Goal: Transaction & Acquisition: Purchase product/service

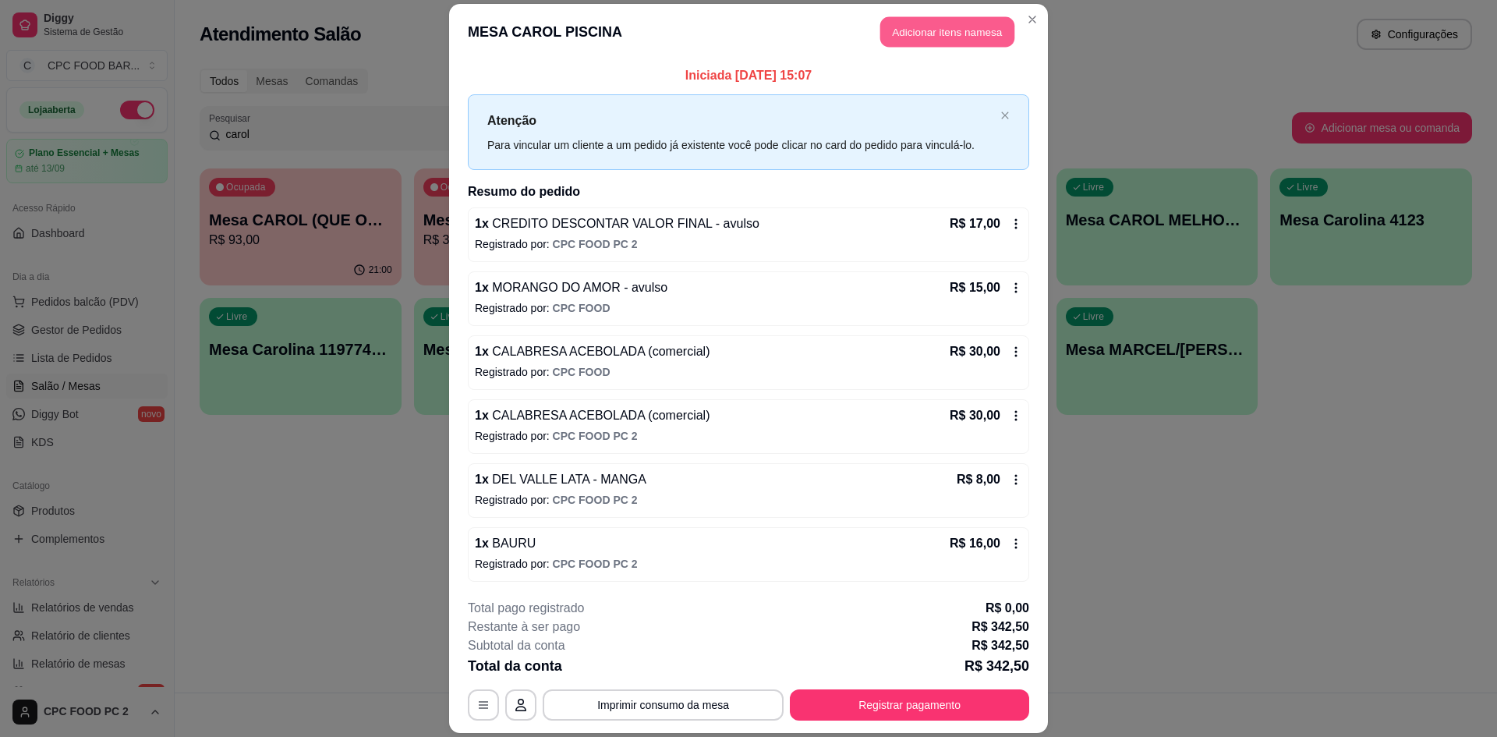
click at [924, 21] on button "Adicionar itens na mesa" at bounding box center [947, 31] width 134 height 30
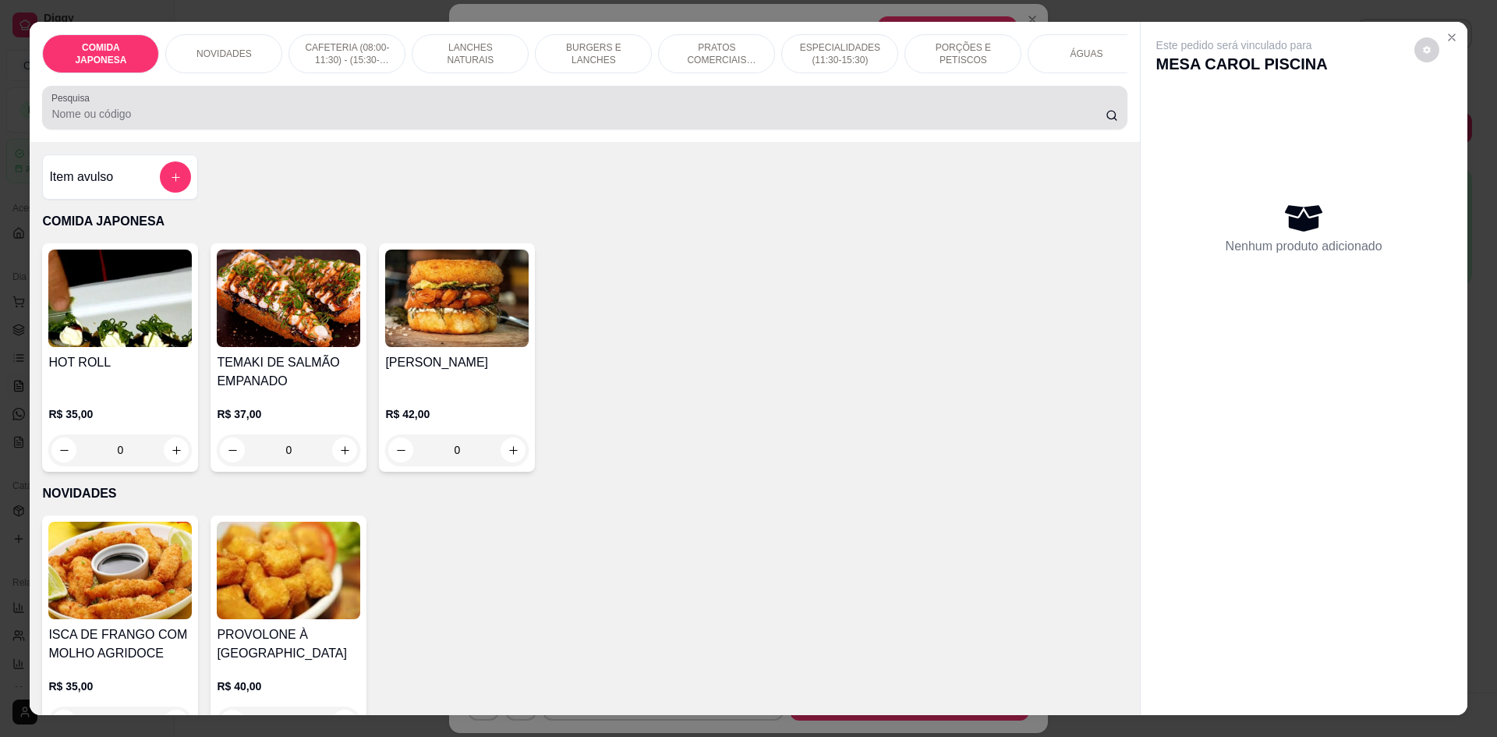
click at [397, 129] on div "Pesquisa" at bounding box center [584, 108] width 1084 height 44
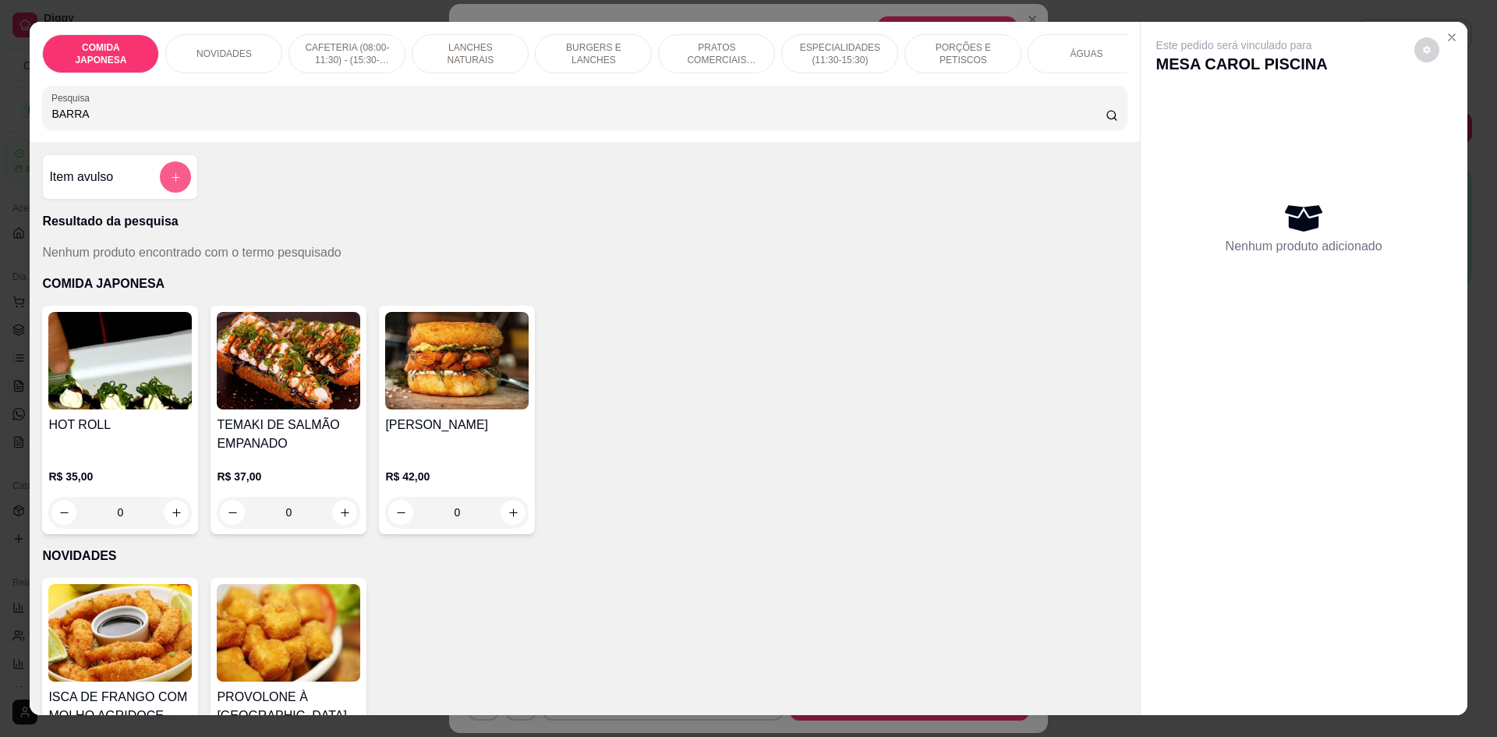
type input "BARRA"
click at [184, 185] on button "add-separate-item" at bounding box center [175, 176] width 31 height 31
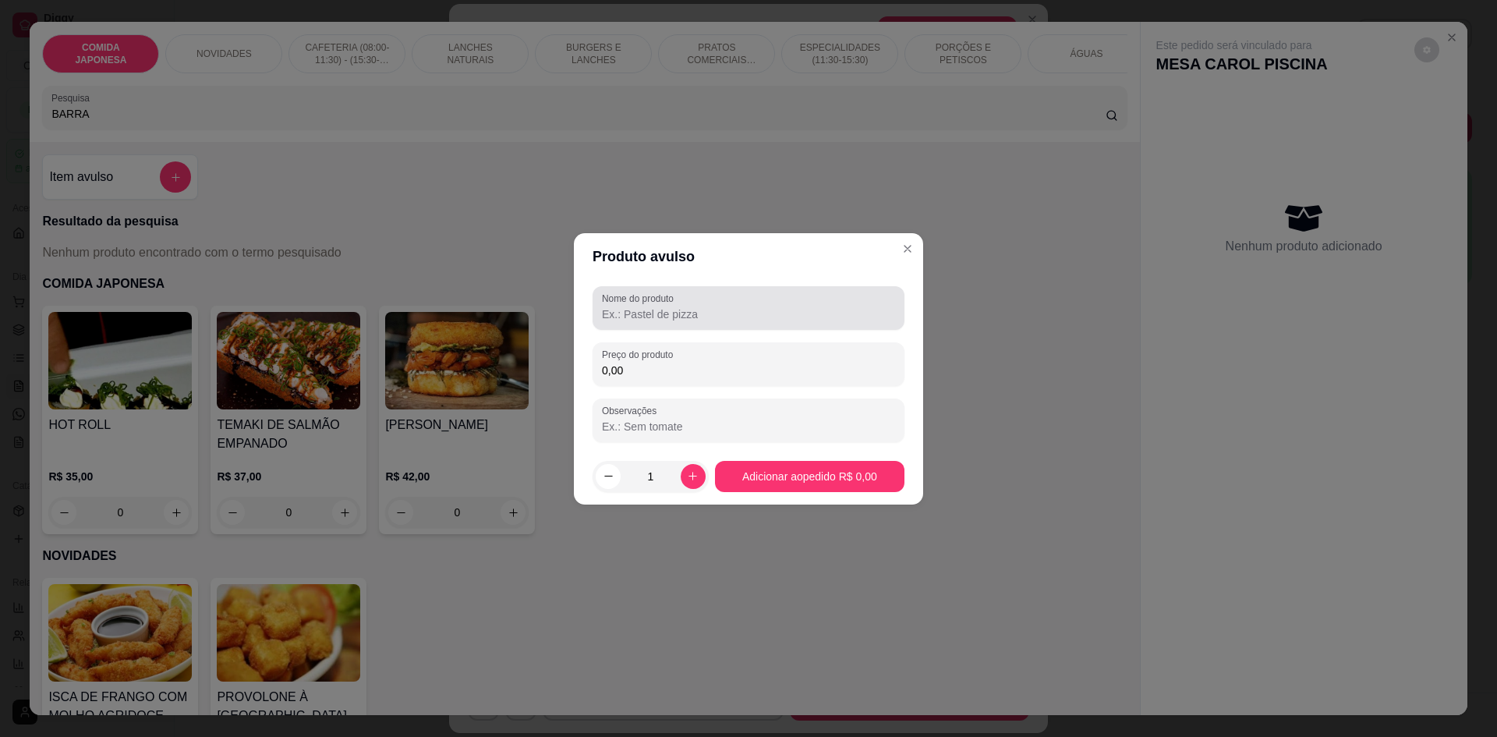
click at [646, 306] on input "Nome do produto" at bounding box center [748, 314] width 293 height 16
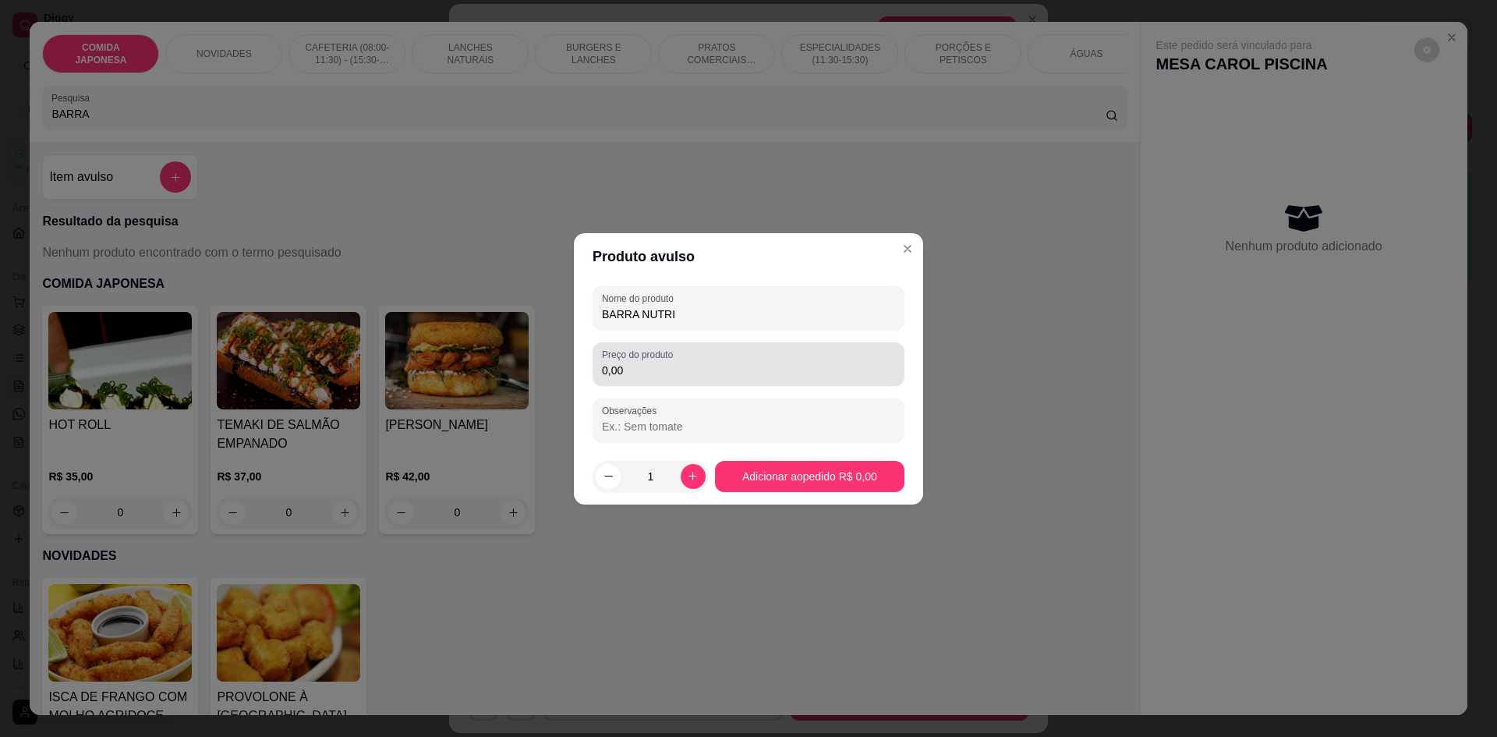
type input "BARRA NUTRI"
click at [658, 365] on input "0,00" at bounding box center [748, 371] width 293 height 16
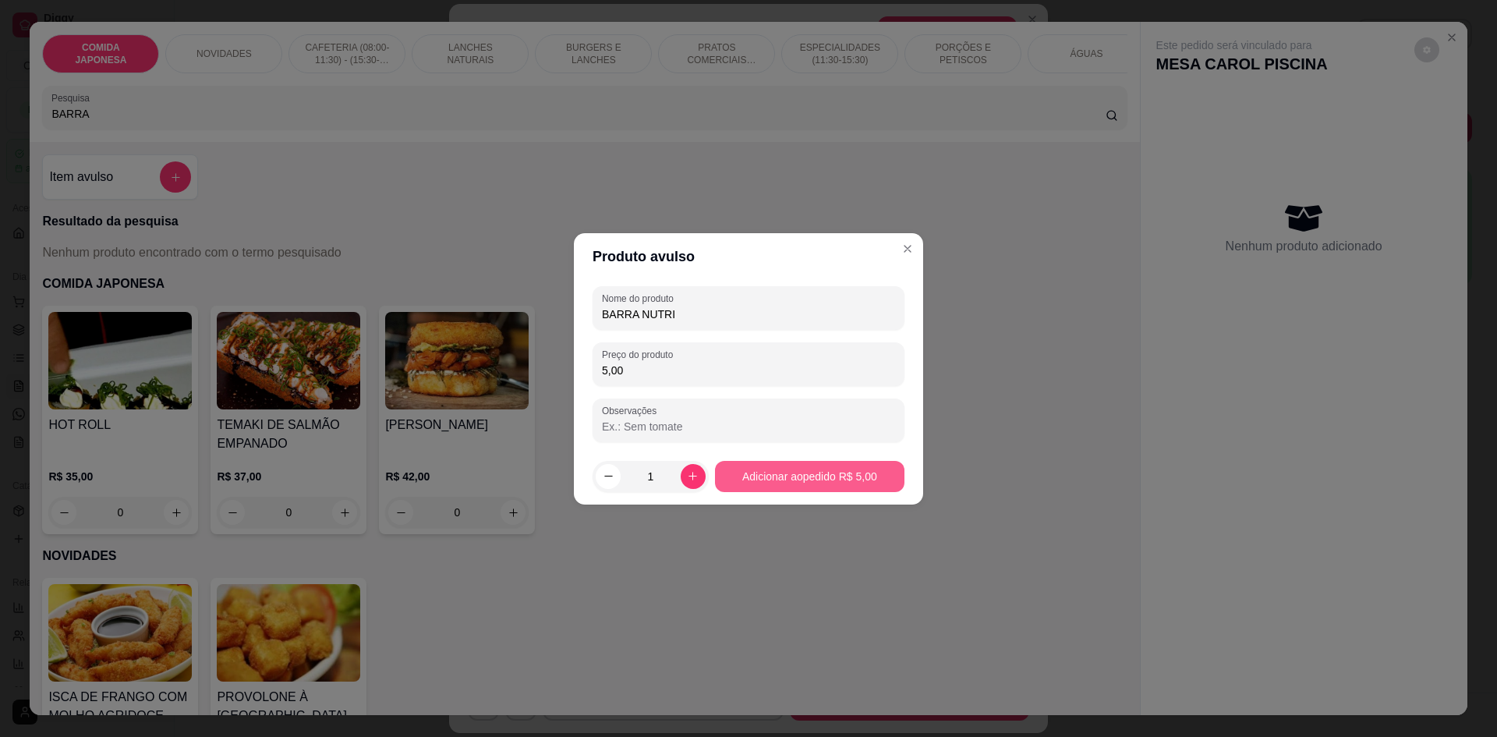
type input "5,00"
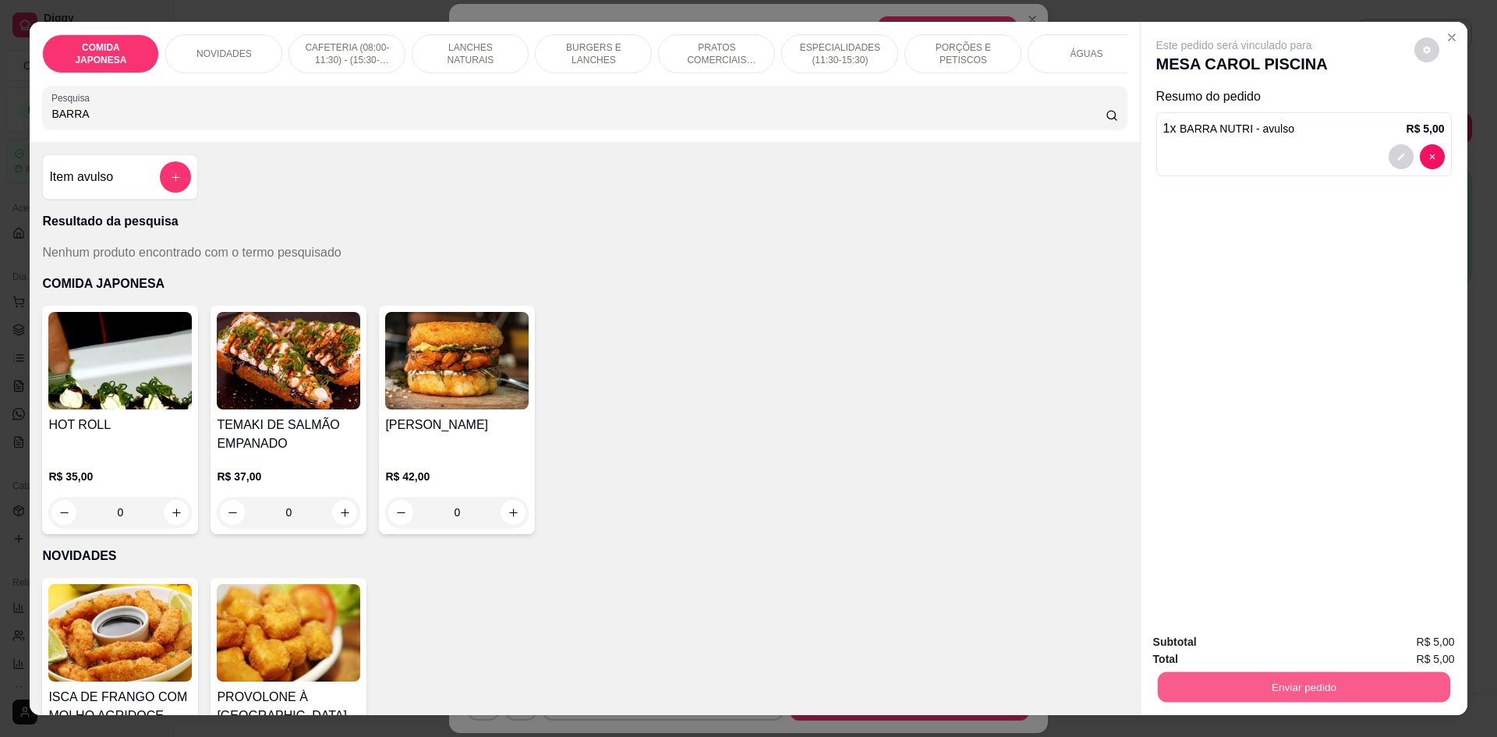
click at [1297, 692] on button "Enviar pedido" at bounding box center [1303, 686] width 292 height 30
click at [1246, 637] on button "Não registrar e enviar pedido" at bounding box center [1252, 649] width 162 height 30
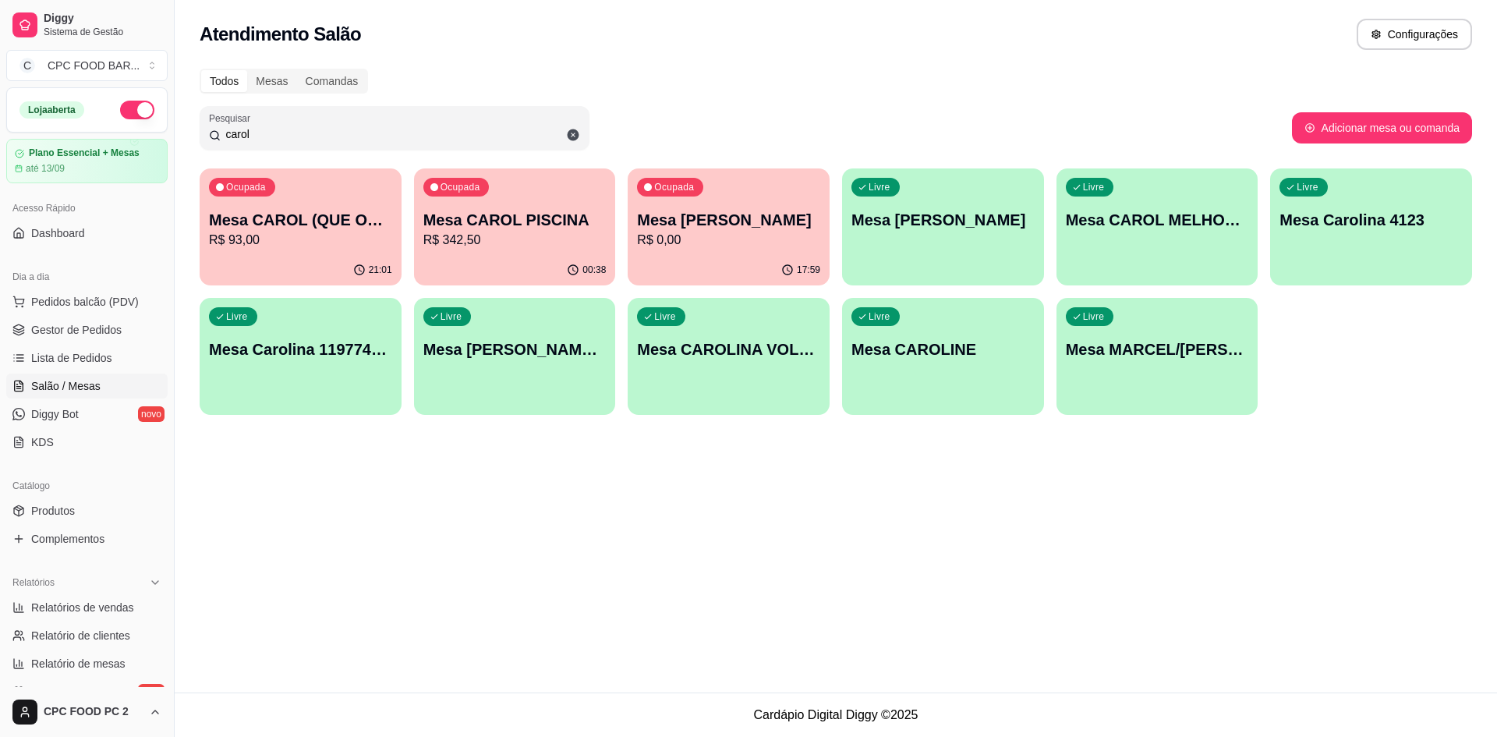
click at [534, 235] on p "R$ 342,50" at bounding box center [514, 240] width 183 height 19
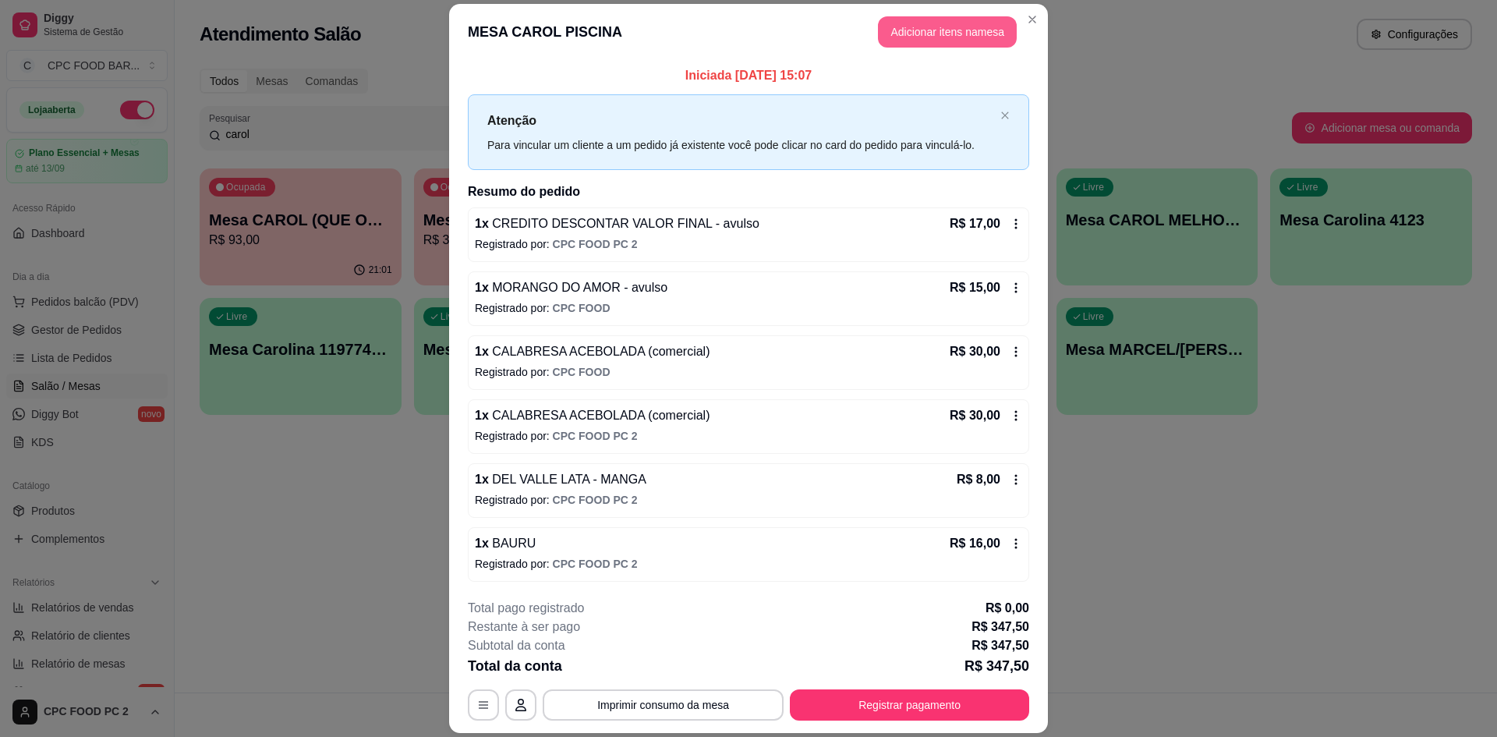
click at [929, 22] on button "Adicionar itens na mesa" at bounding box center [947, 31] width 139 height 31
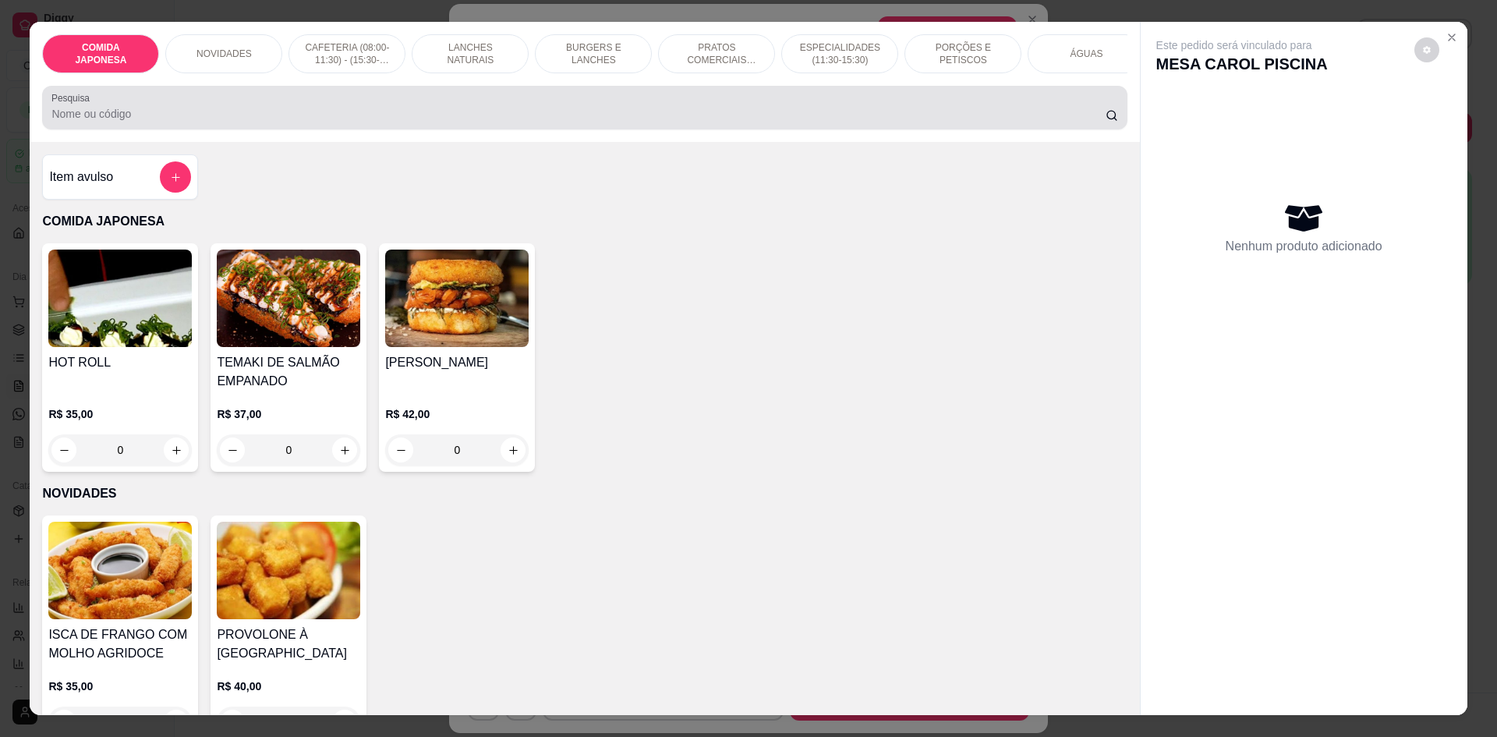
click at [343, 122] on input "Pesquisa" at bounding box center [577, 114] width 1053 height 16
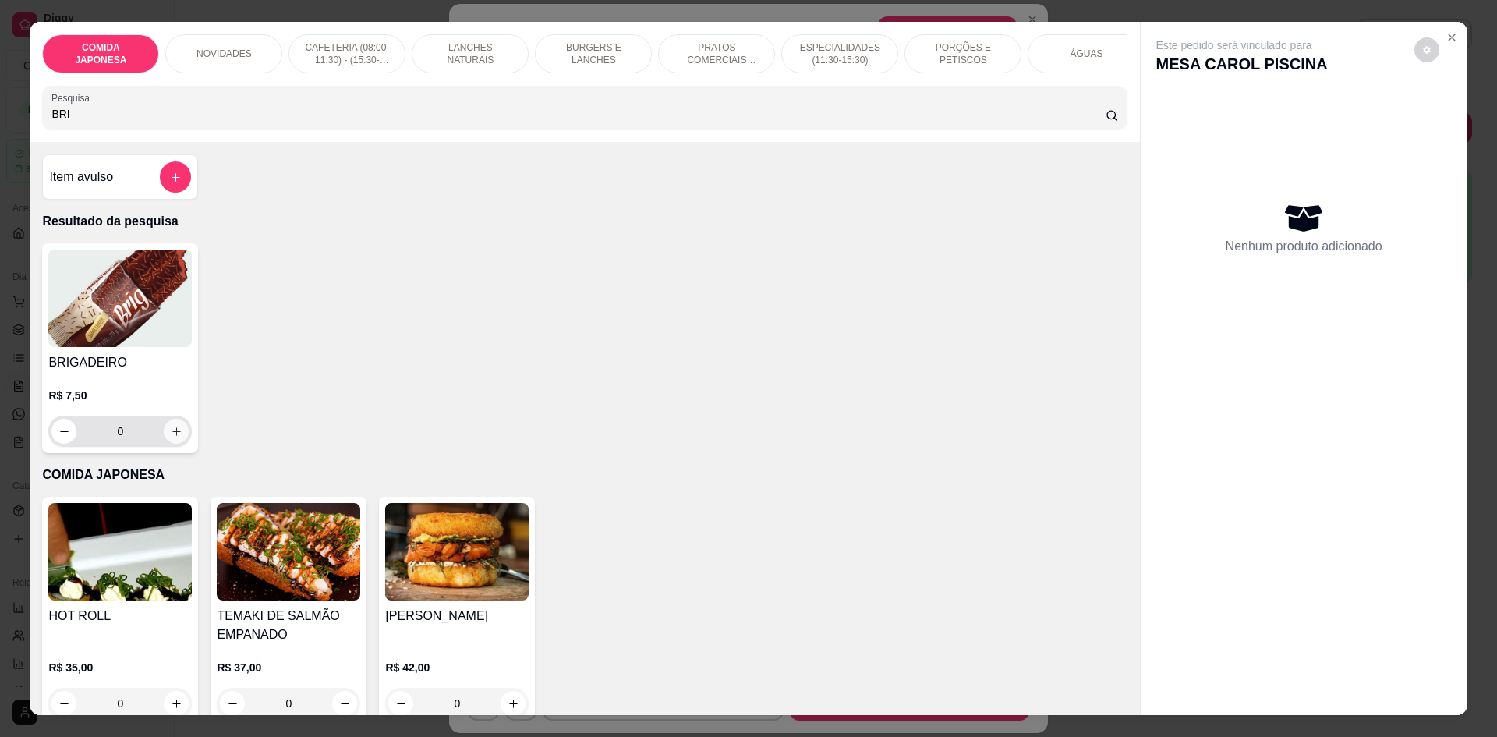
type input "BRI"
click at [177, 441] on button "increase-product-quantity" at bounding box center [177, 431] width 24 height 24
type input "1"
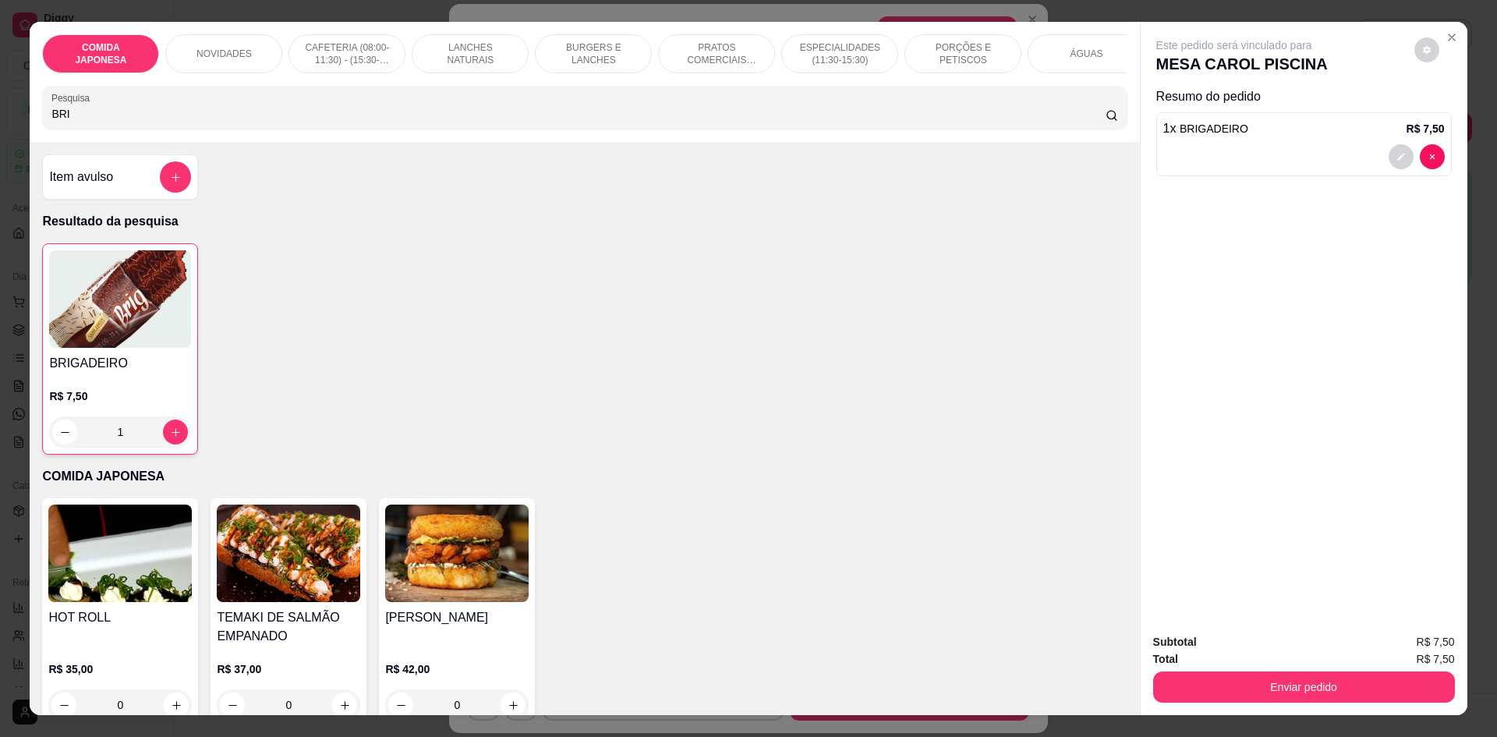
click at [1256, 666] on div "Total R$ 7,50" at bounding box center [1304, 658] width 302 height 17
click at [1248, 678] on button "Enviar pedido" at bounding box center [1303, 686] width 292 height 30
click at [1248, 645] on button "Não registrar e enviar pedido" at bounding box center [1251, 648] width 157 height 29
